Goal: Entertainment & Leisure: Browse casually

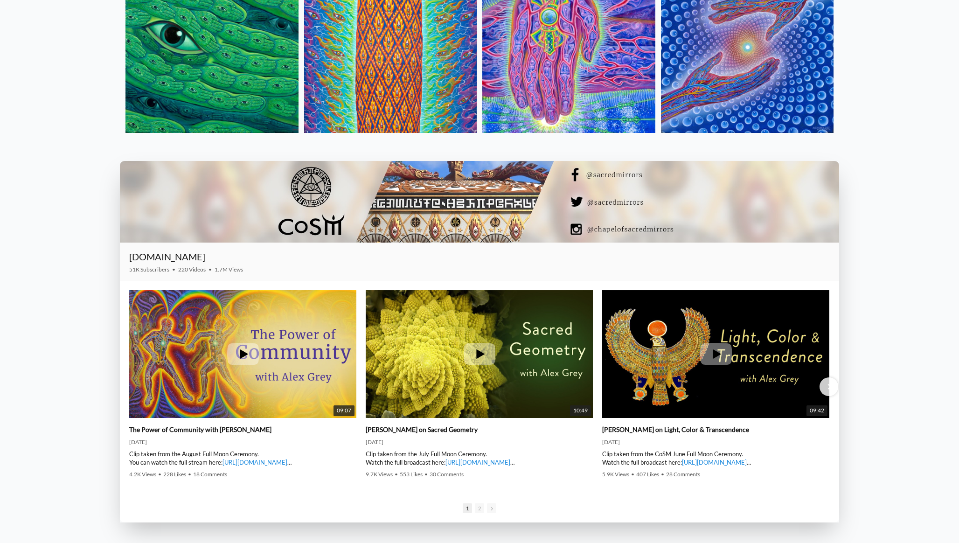
scroll to position [1509, 0]
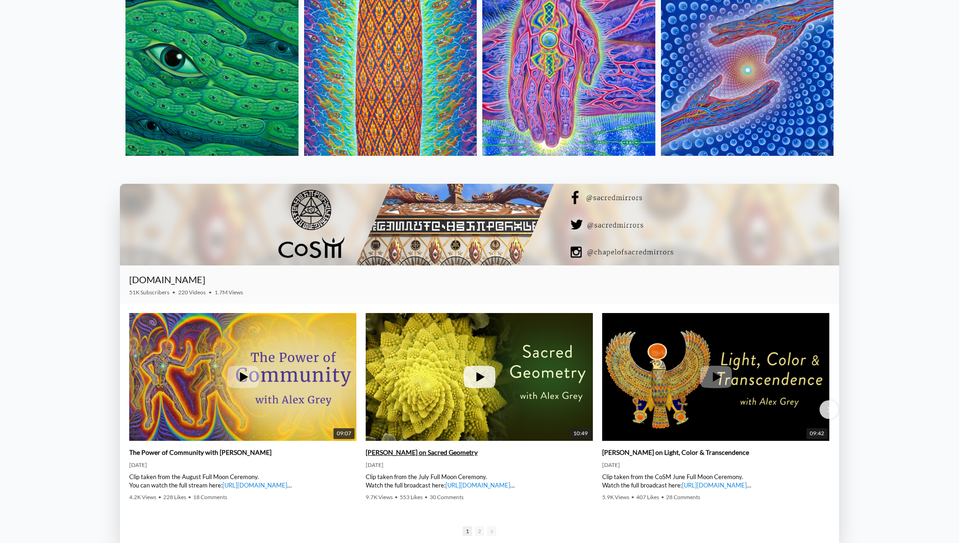
click at [476, 359] on img at bounding box center [479, 377] width 227 height 128
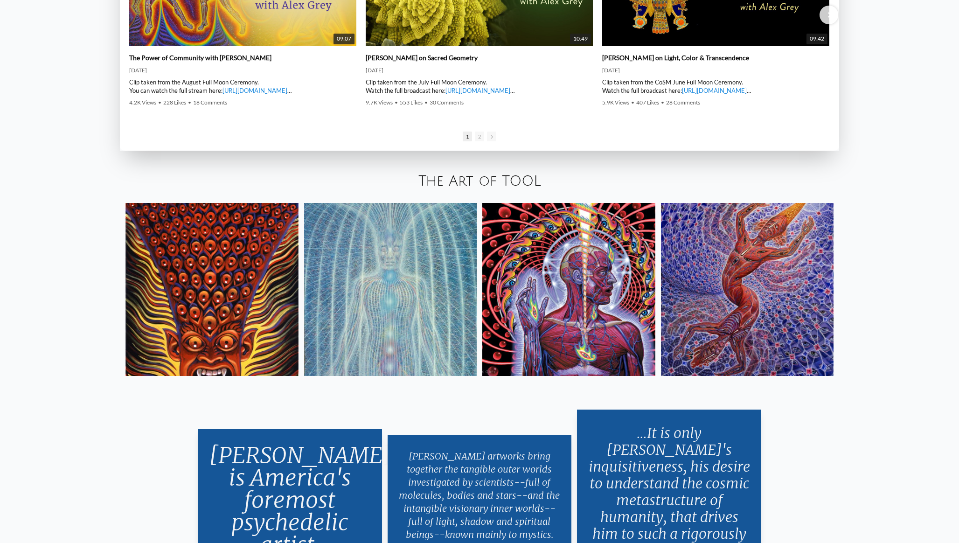
scroll to position [1902, 0]
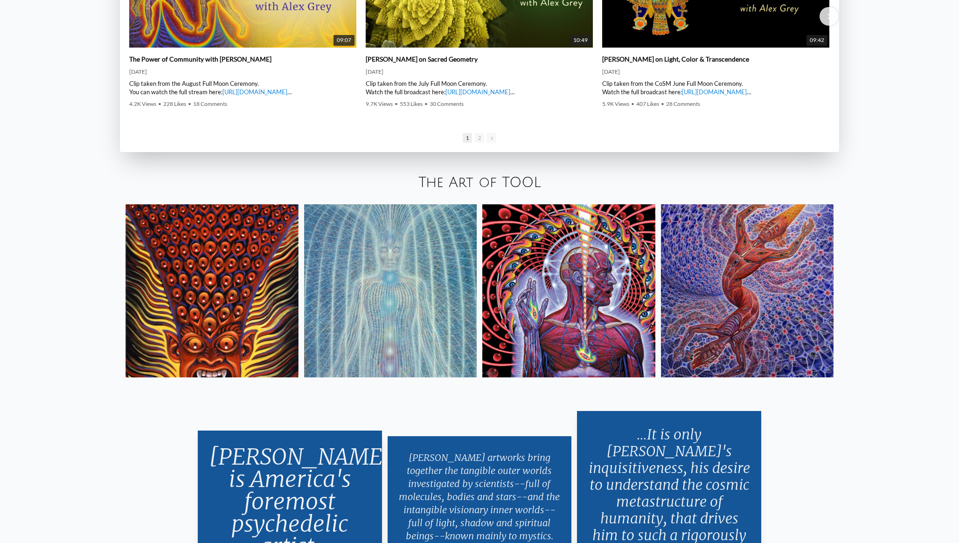
click at [227, 301] on img at bounding box center [211, 290] width 173 height 173
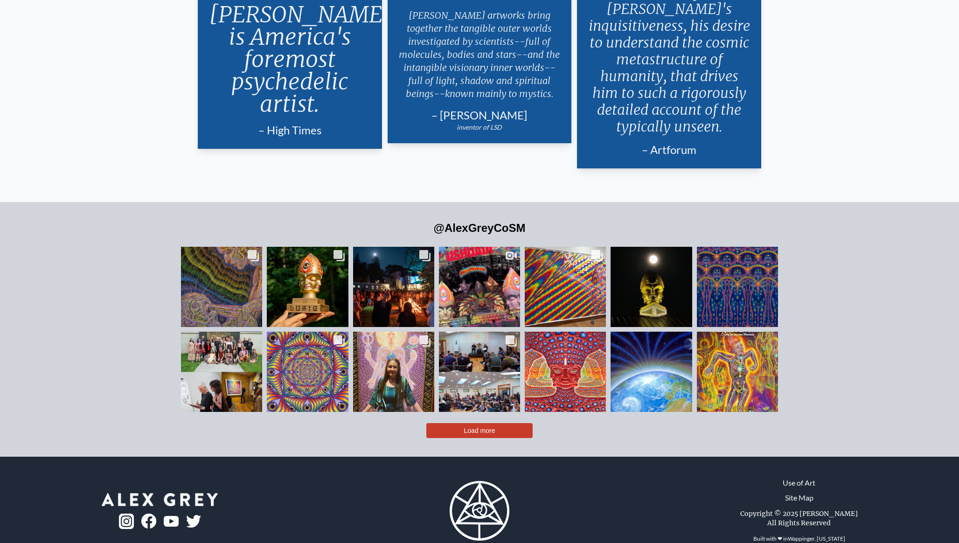
scroll to position [2350, 0]
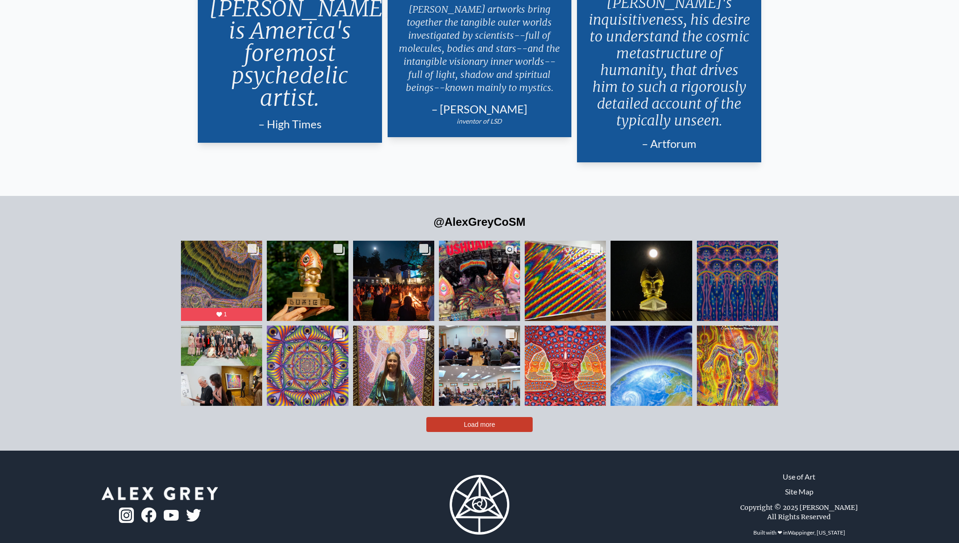
click at [466, 421] on span "Load more" at bounding box center [479, 424] width 31 height 7
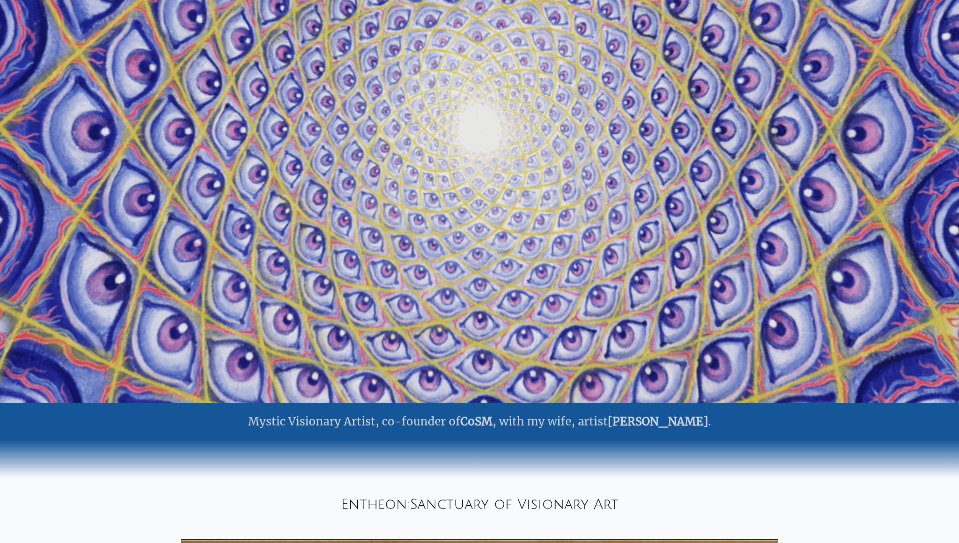
scroll to position [0, 0]
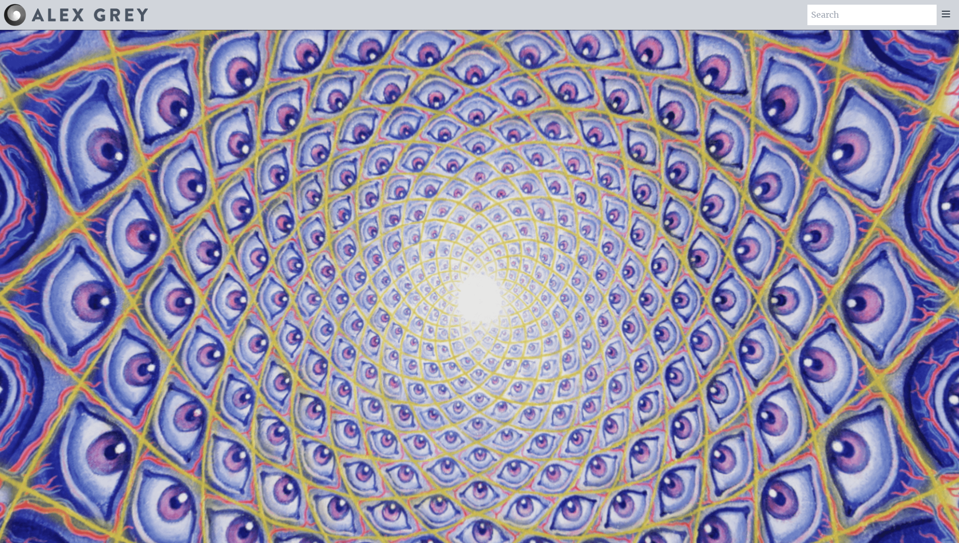
click at [948, 13] on icon at bounding box center [945, 13] width 11 height 11
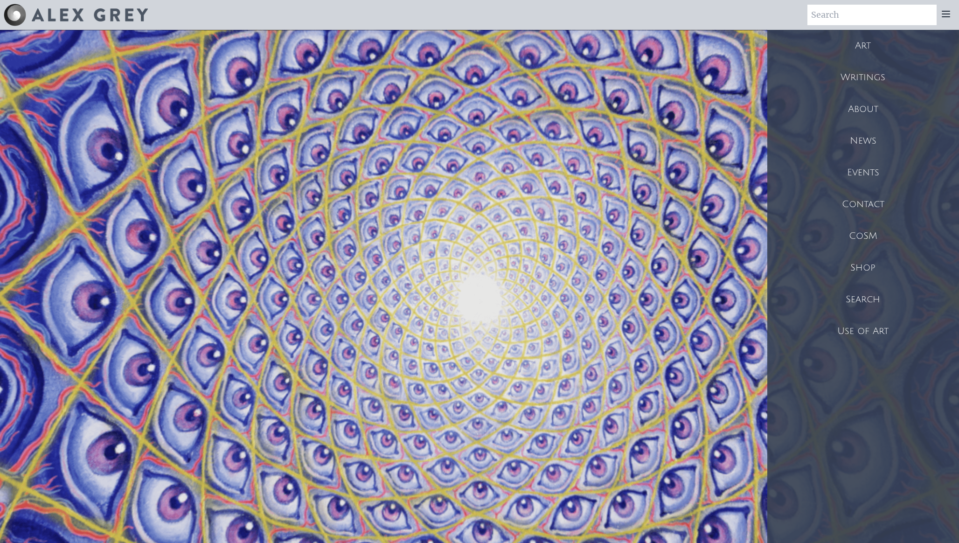
click at [864, 48] on div "Art" at bounding box center [863, 46] width 192 height 32
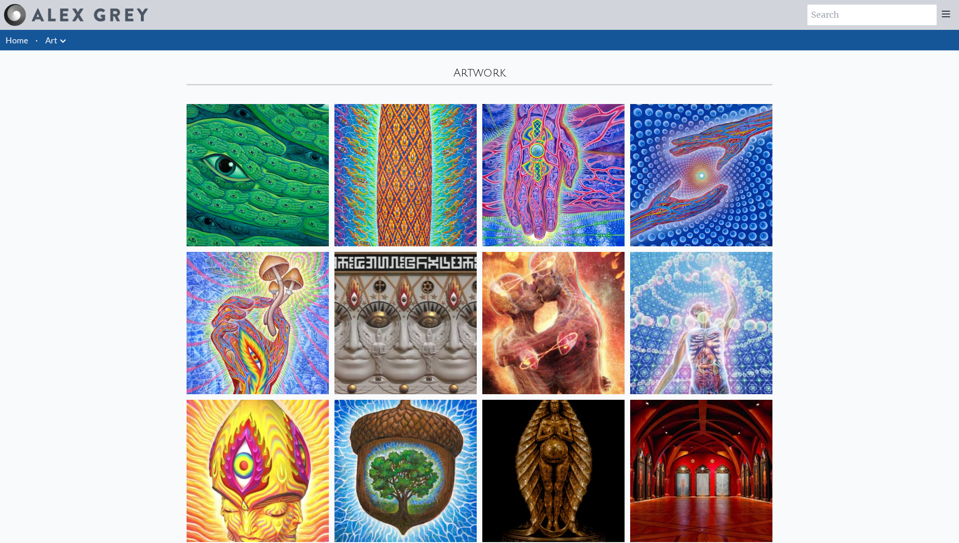
scroll to position [42, 0]
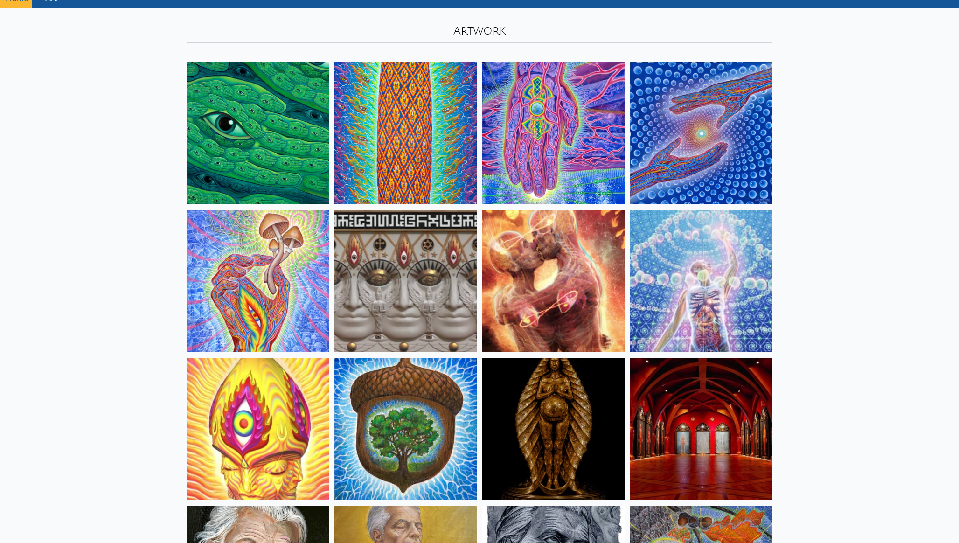
click at [682, 139] on img at bounding box center [701, 133] width 142 height 142
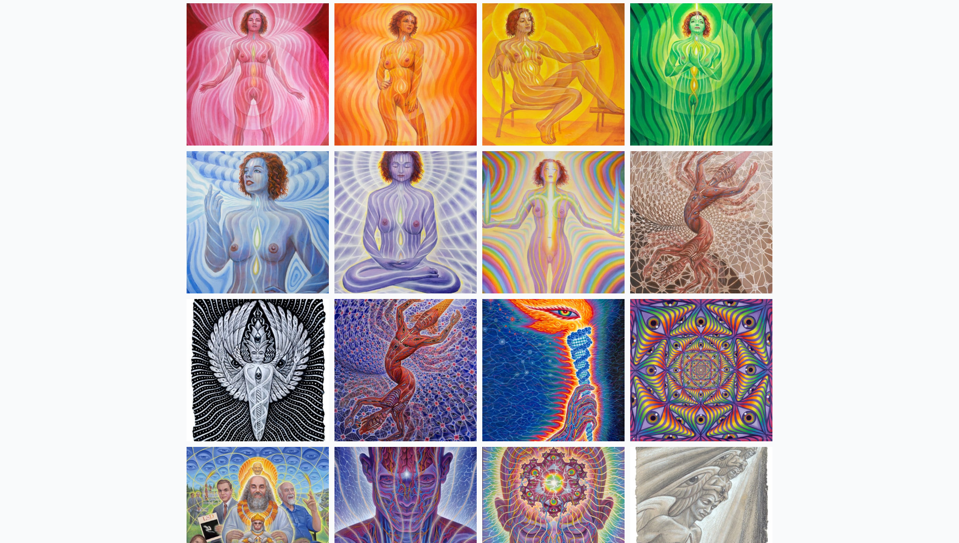
scroll to position [697, 0]
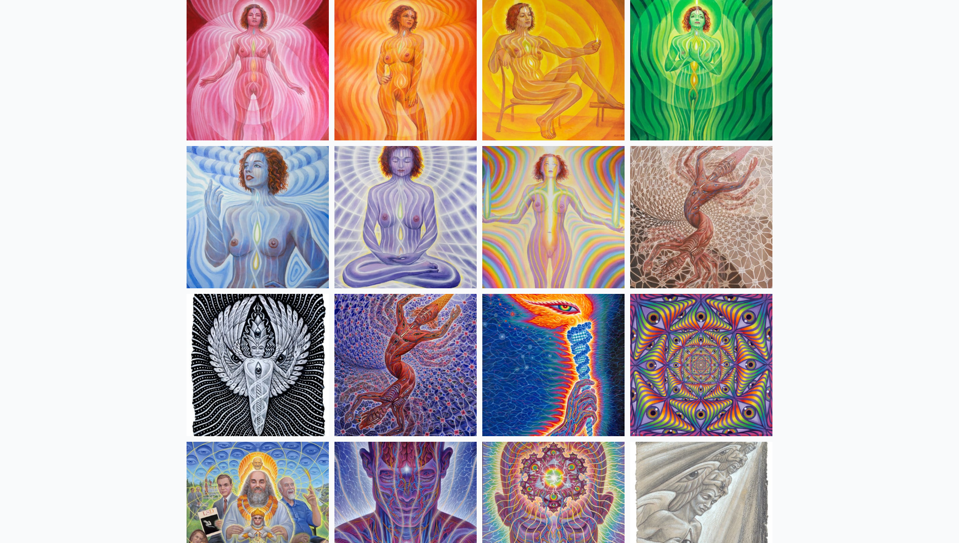
click at [405, 192] on img at bounding box center [405, 217] width 142 height 142
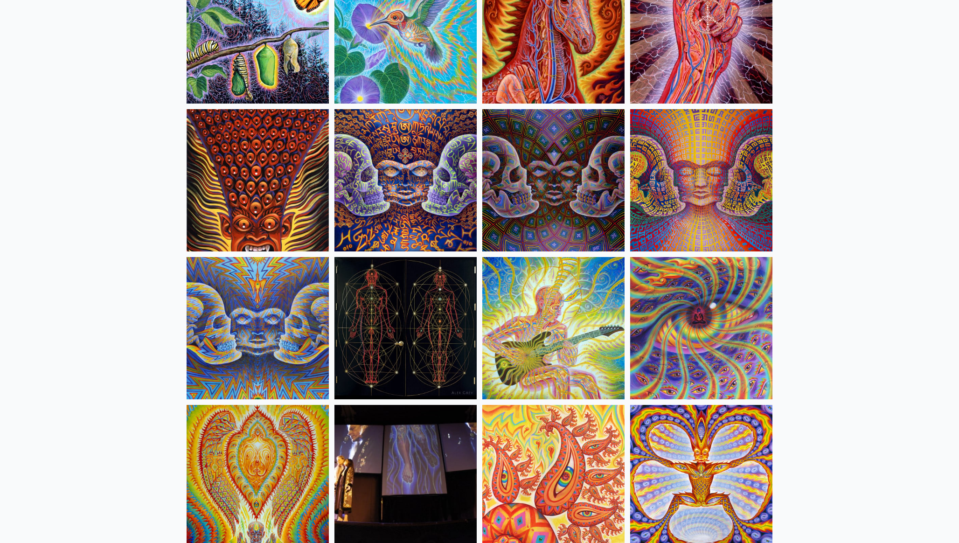
scroll to position [4724, 0]
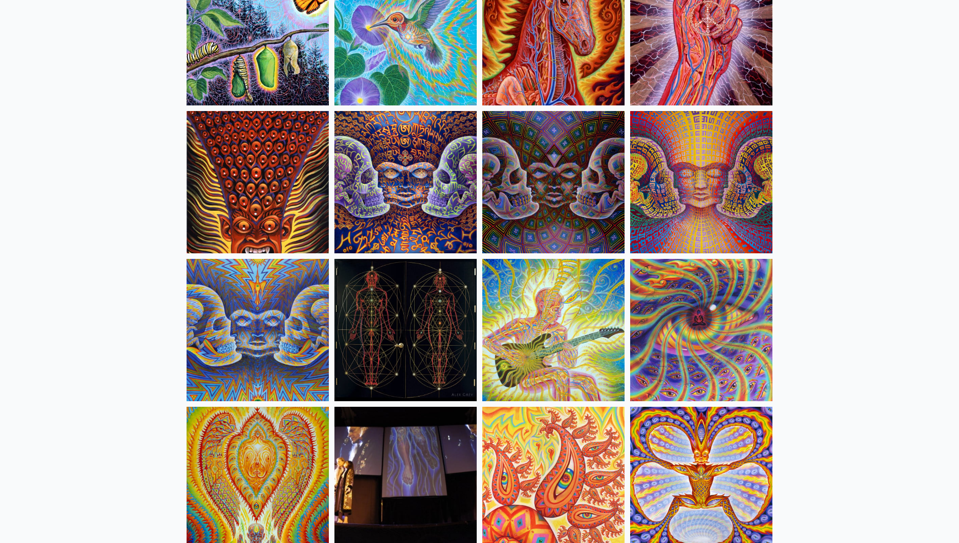
click at [387, 315] on img at bounding box center [405, 330] width 142 height 142
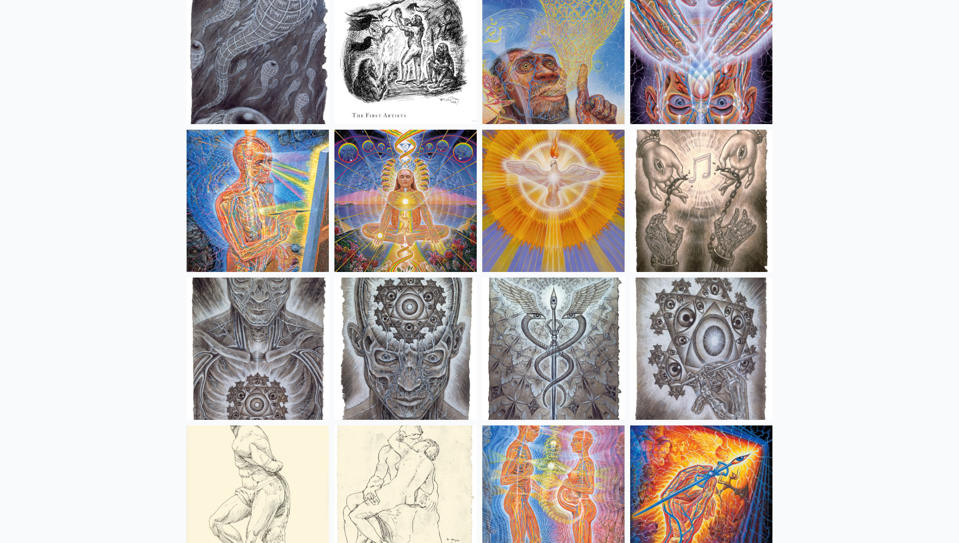
scroll to position [6774, 0]
click at [392, 201] on img at bounding box center [405, 202] width 142 height 142
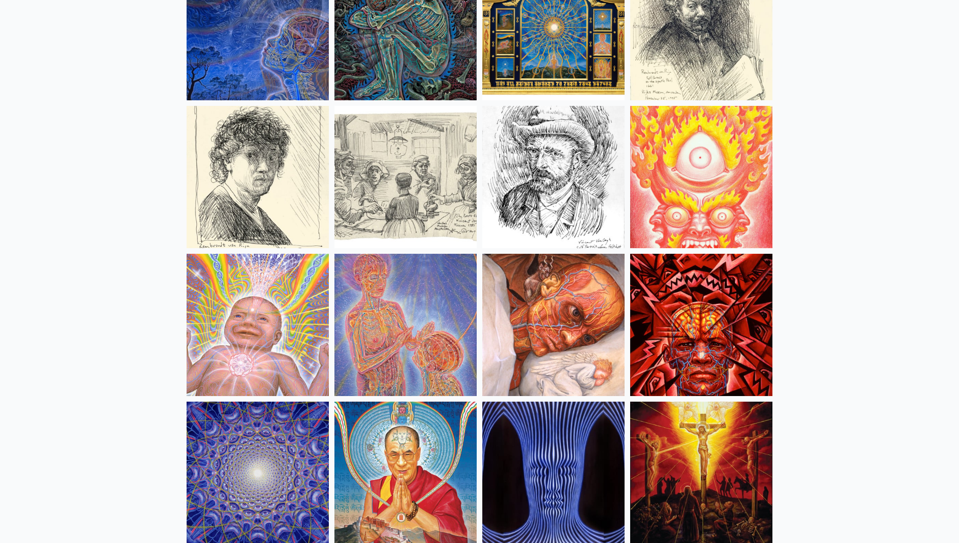
scroll to position [7850, 0]
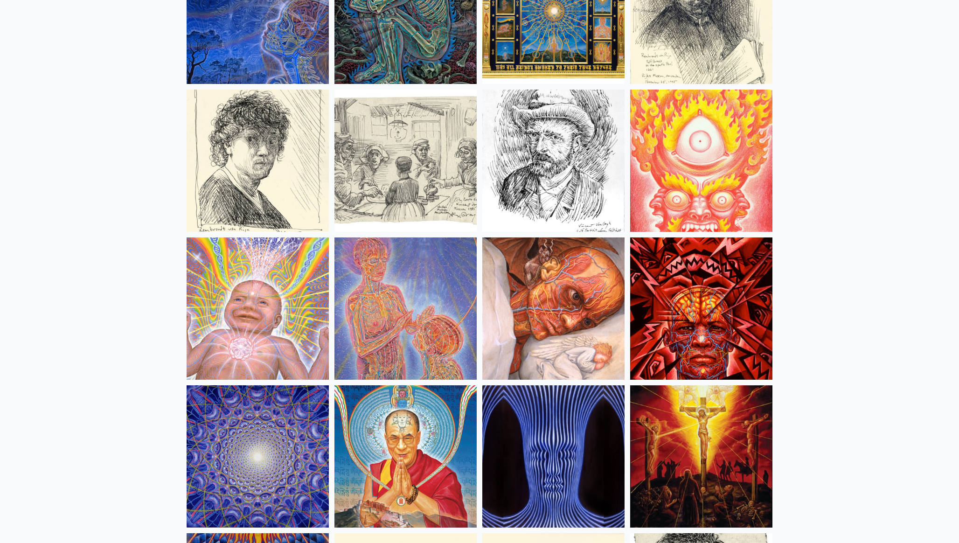
click at [640, 293] on img at bounding box center [701, 308] width 142 height 142
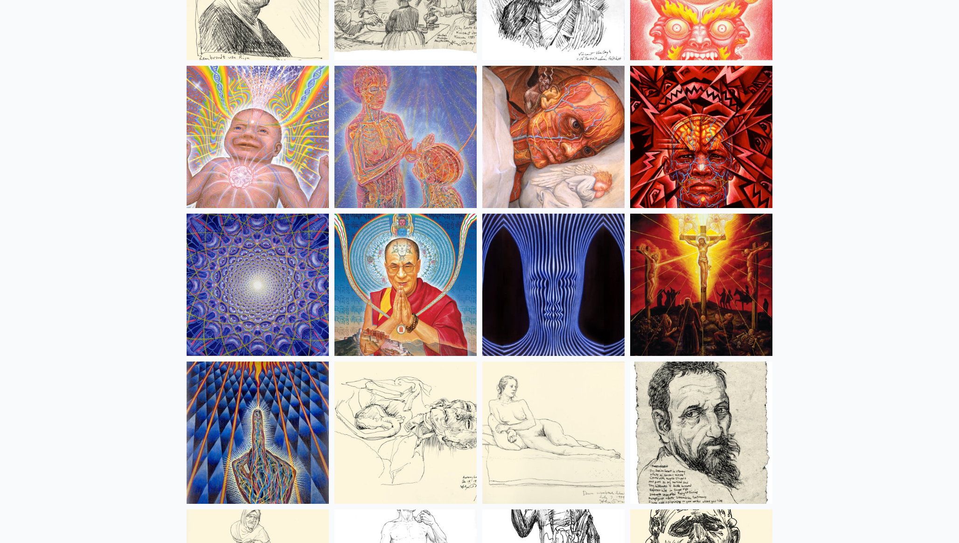
scroll to position [8041, 0]
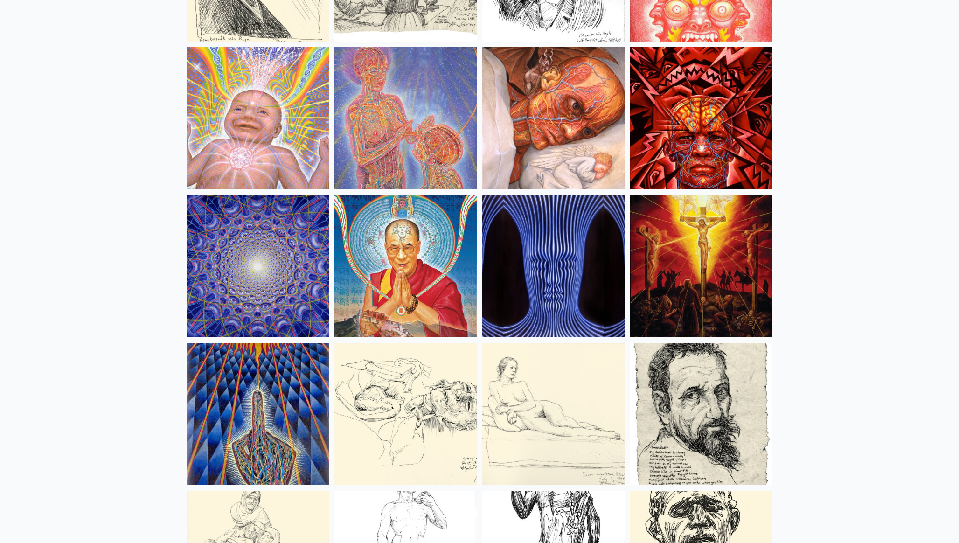
click at [565, 269] on img at bounding box center [553, 266] width 142 height 142
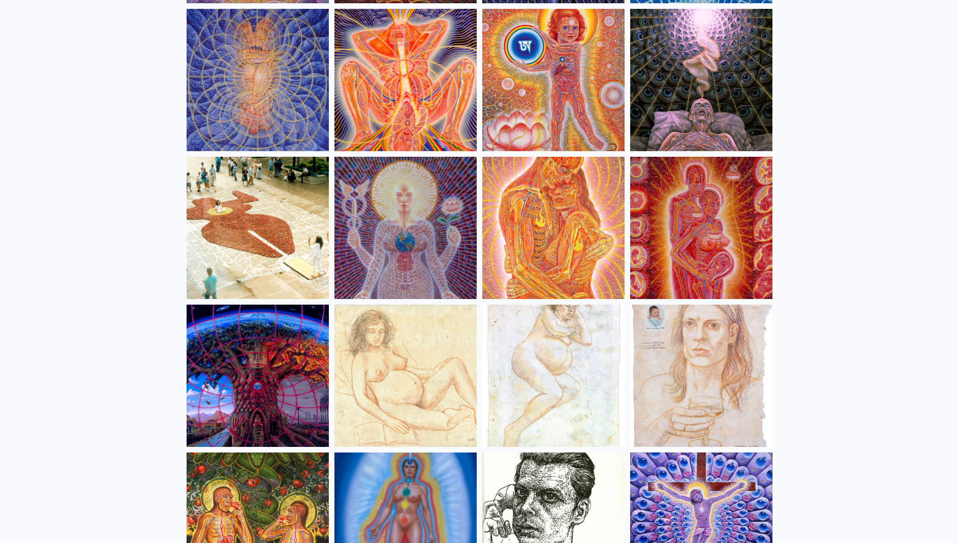
scroll to position [8815, 0]
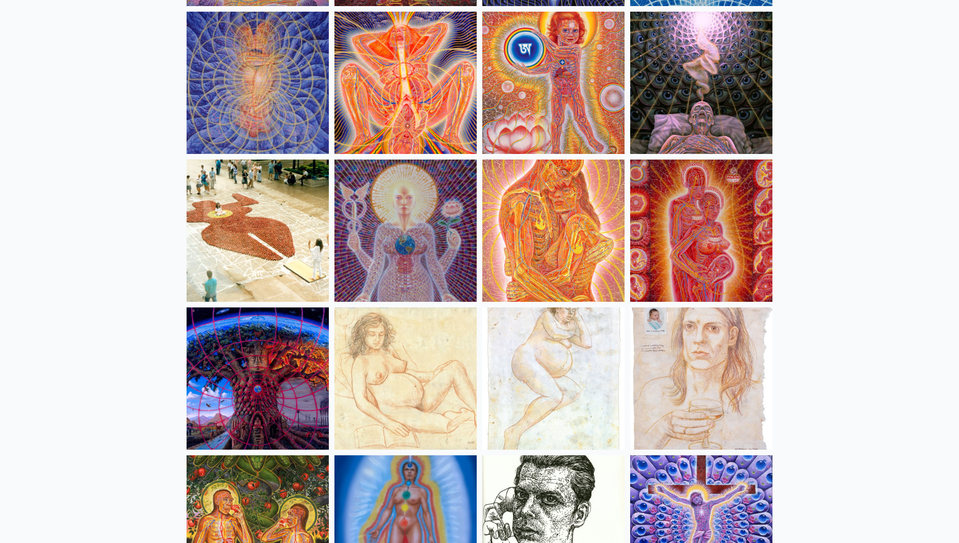
click at [290, 392] on img at bounding box center [258, 378] width 142 height 142
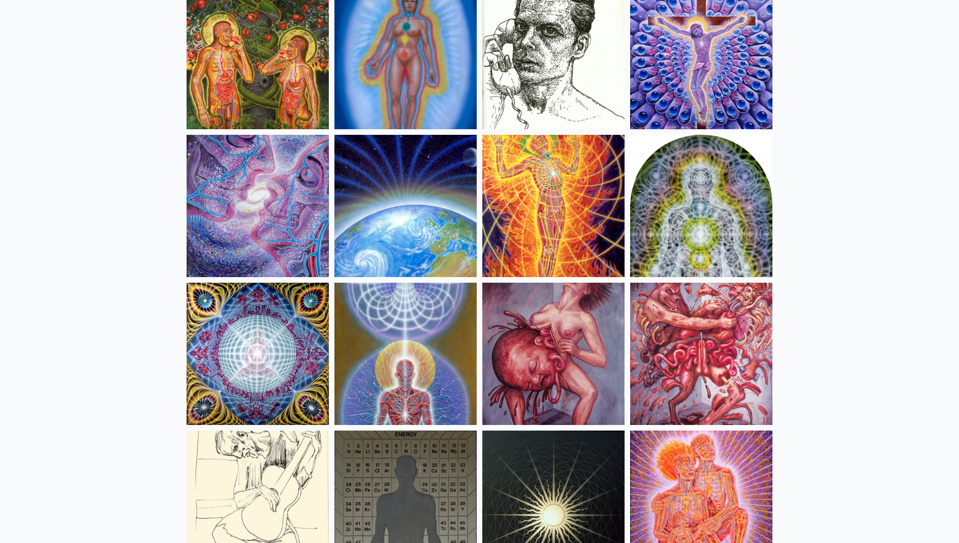
scroll to position [9284, 0]
click at [388, 179] on img at bounding box center [405, 205] width 142 height 142
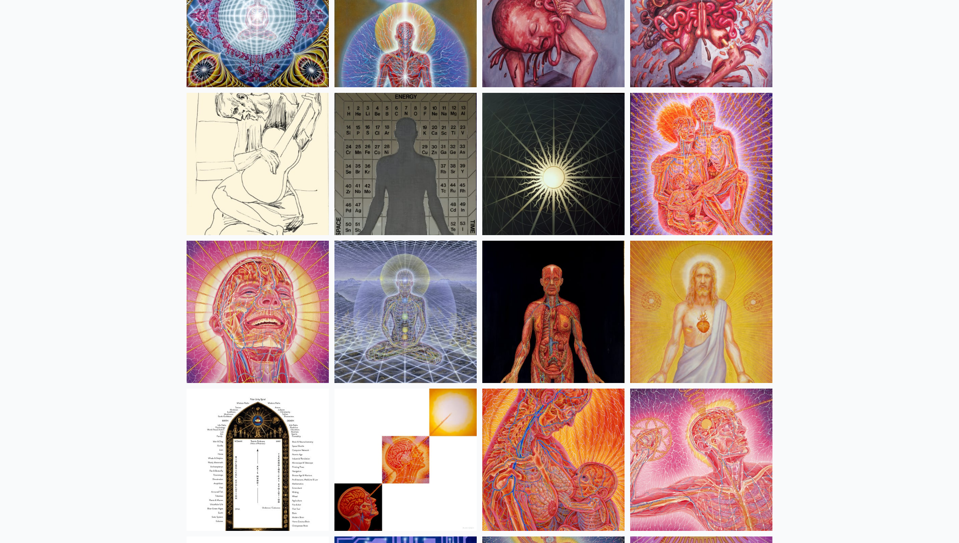
scroll to position [9623, 0]
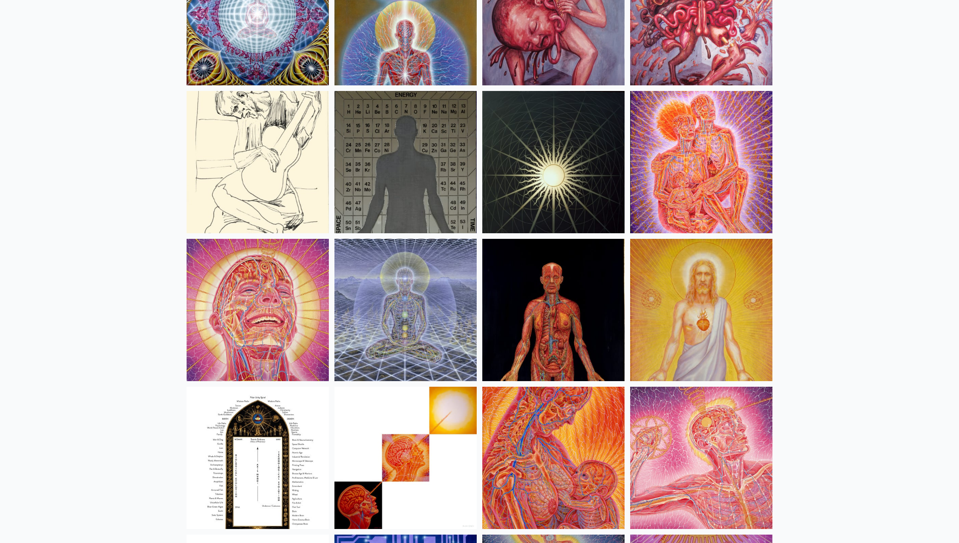
click at [374, 312] on img at bounding box center [405, 310] width 142 height 142
click at [384, 309] on img at bounding box center [405, 310] width 142 height 142
click at [263, 280] on img at bounding box center [258, 310] width 142 height 142
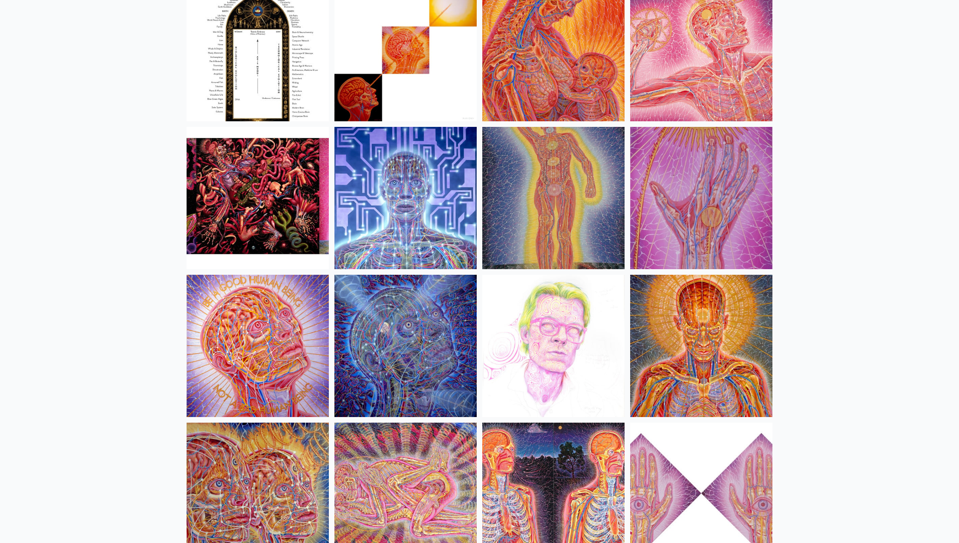
scroll to position [10030, 0]
click at [396, 197] on img at bounding box center [405, 198] width 142 height 142
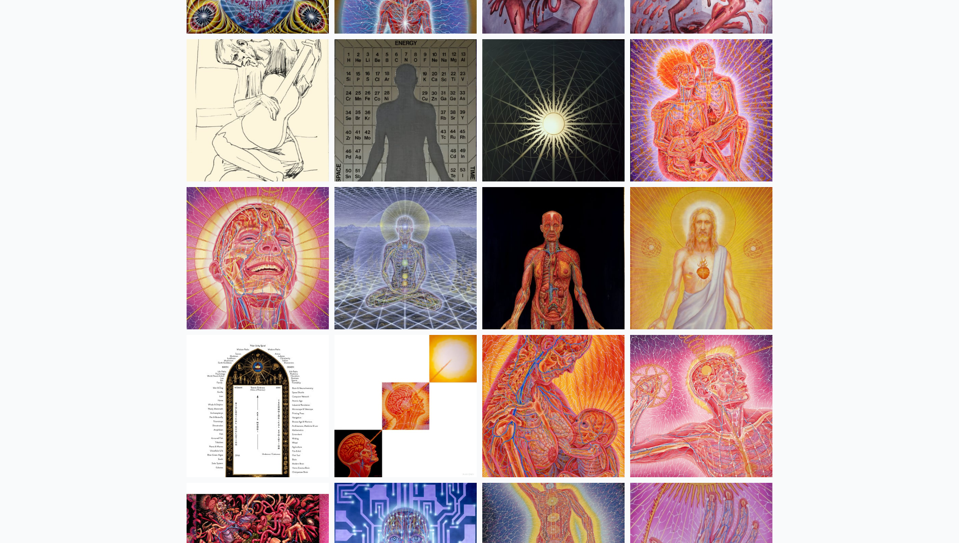
scroll to position [9519, 0]
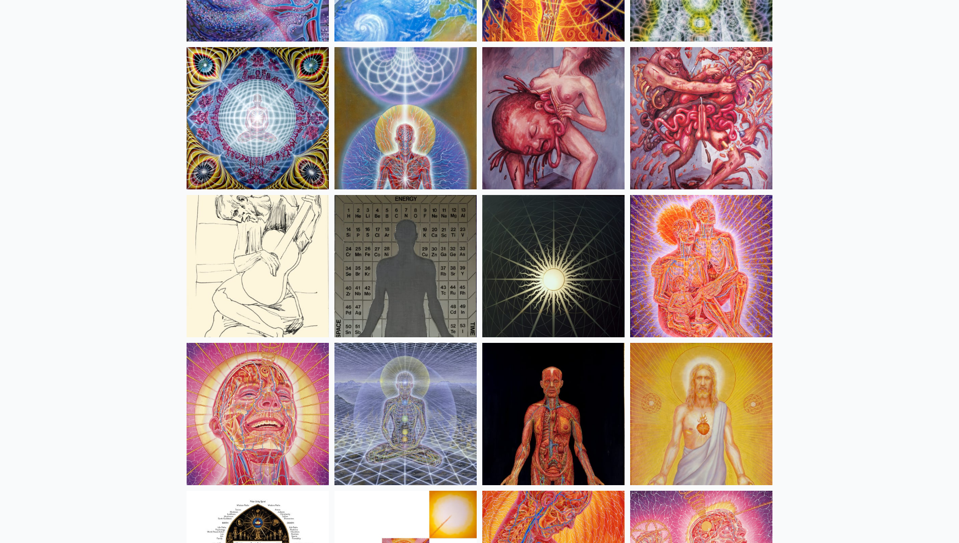
click at [387, 86] on img at bounding box center [405, 118] width 142 height 142
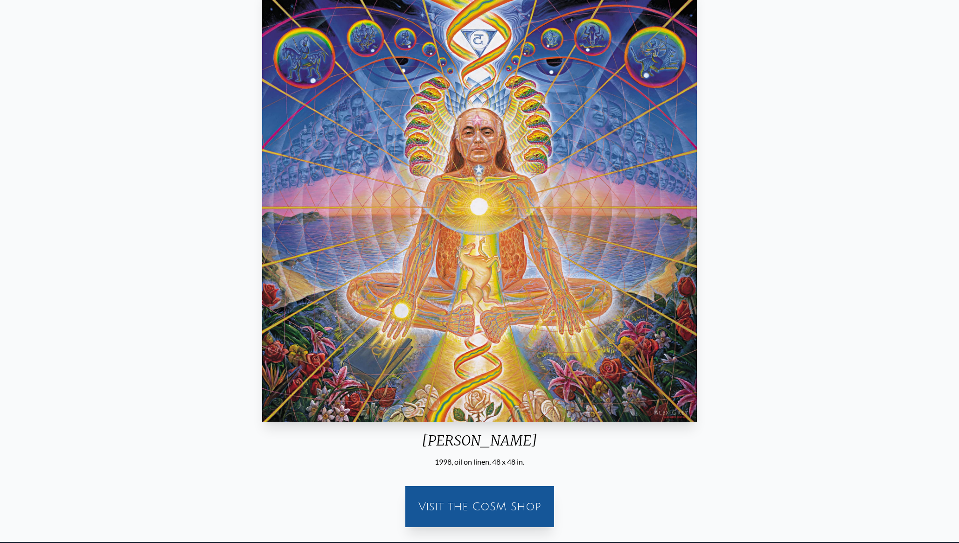
scroll to position [101, 0]
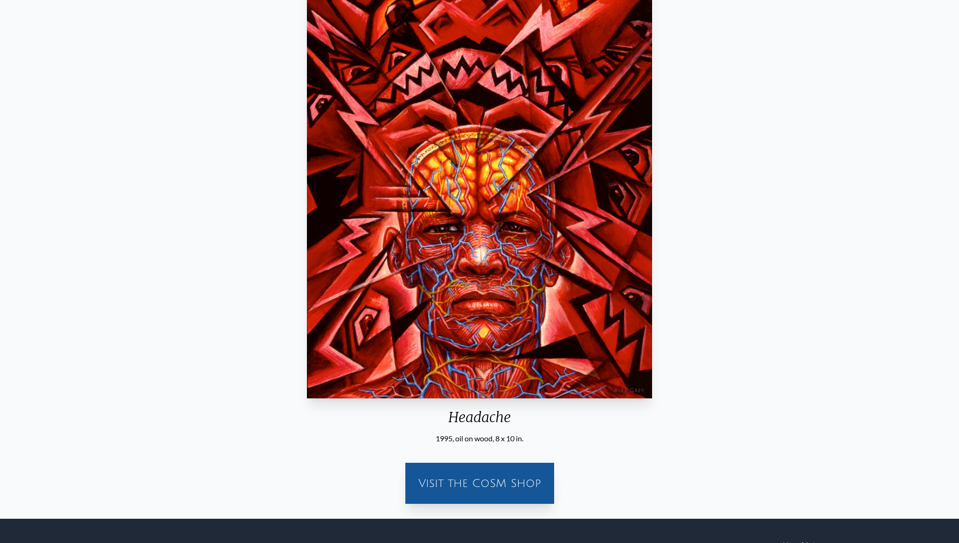
scroll to position [119, 0]
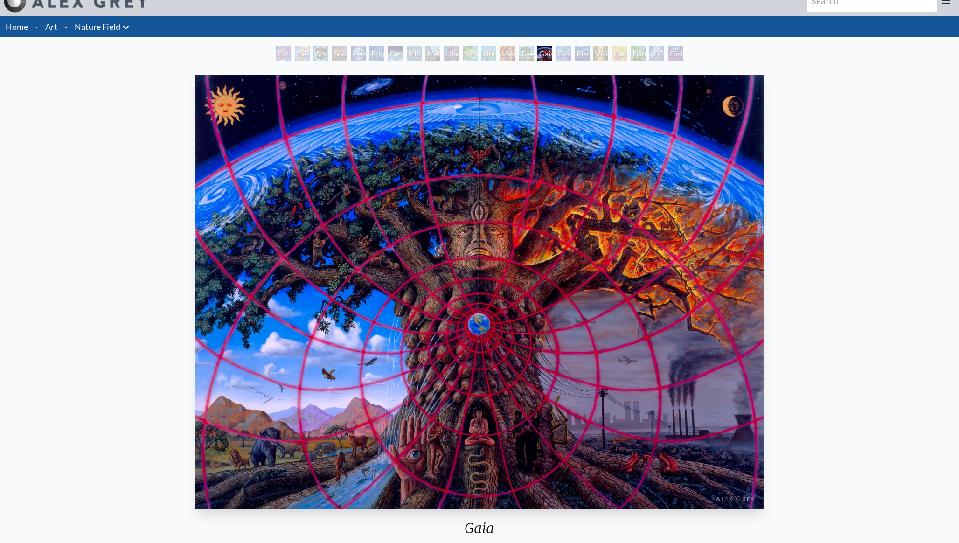
scroll to position [13, 0]
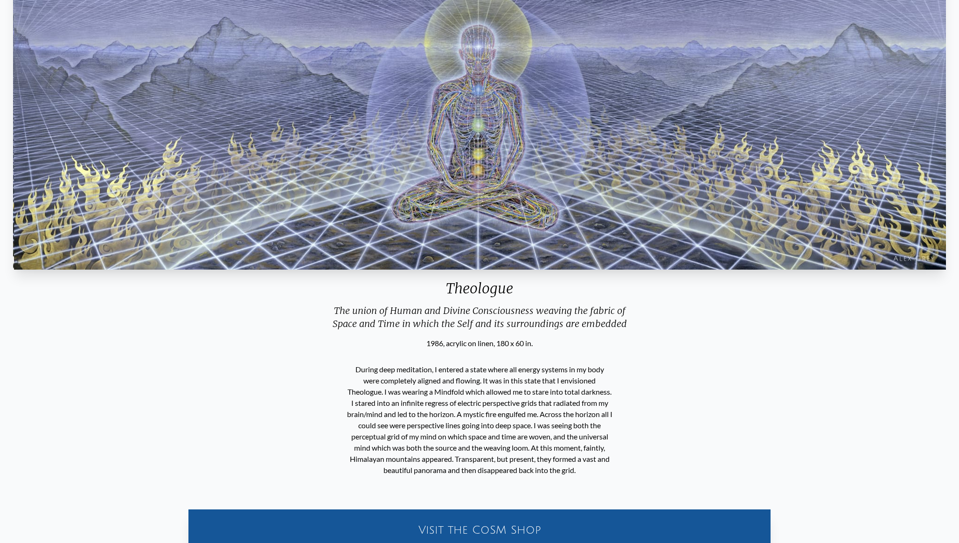
scroll to position [131, 0]
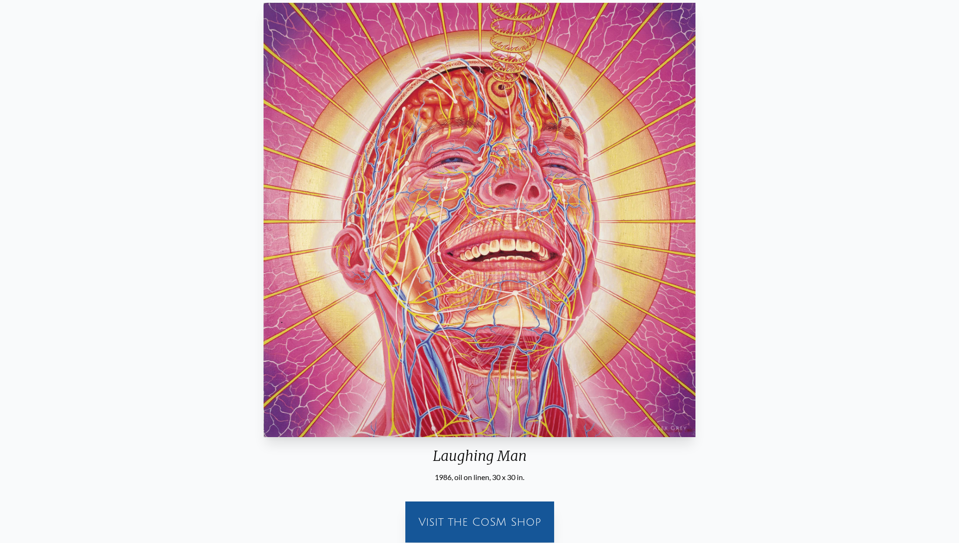
scroll to position [84, 0]
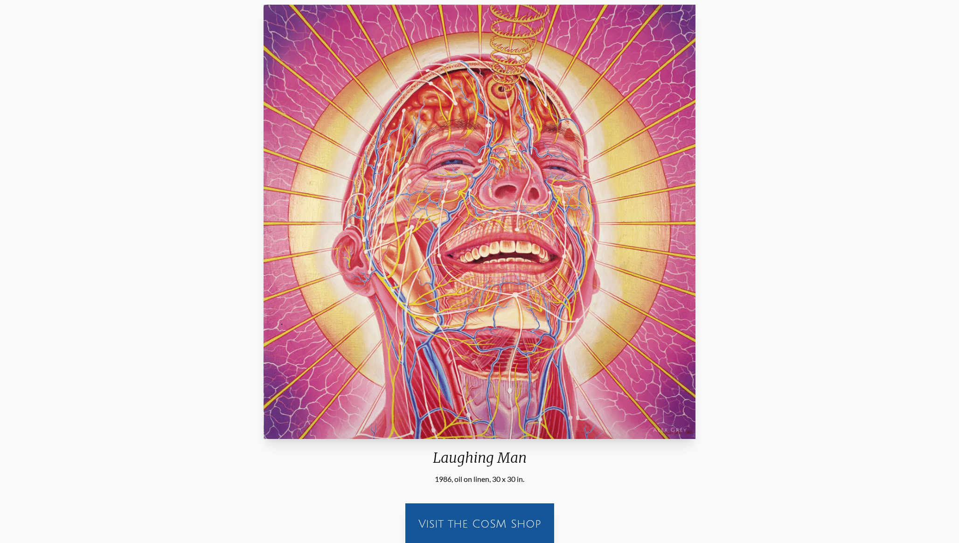
click at [475, 301] on img "18 / 35" at bounding box center [480, 222] width 432 height 434
